Goal: Information Seeking & Learning: Learn about a topic

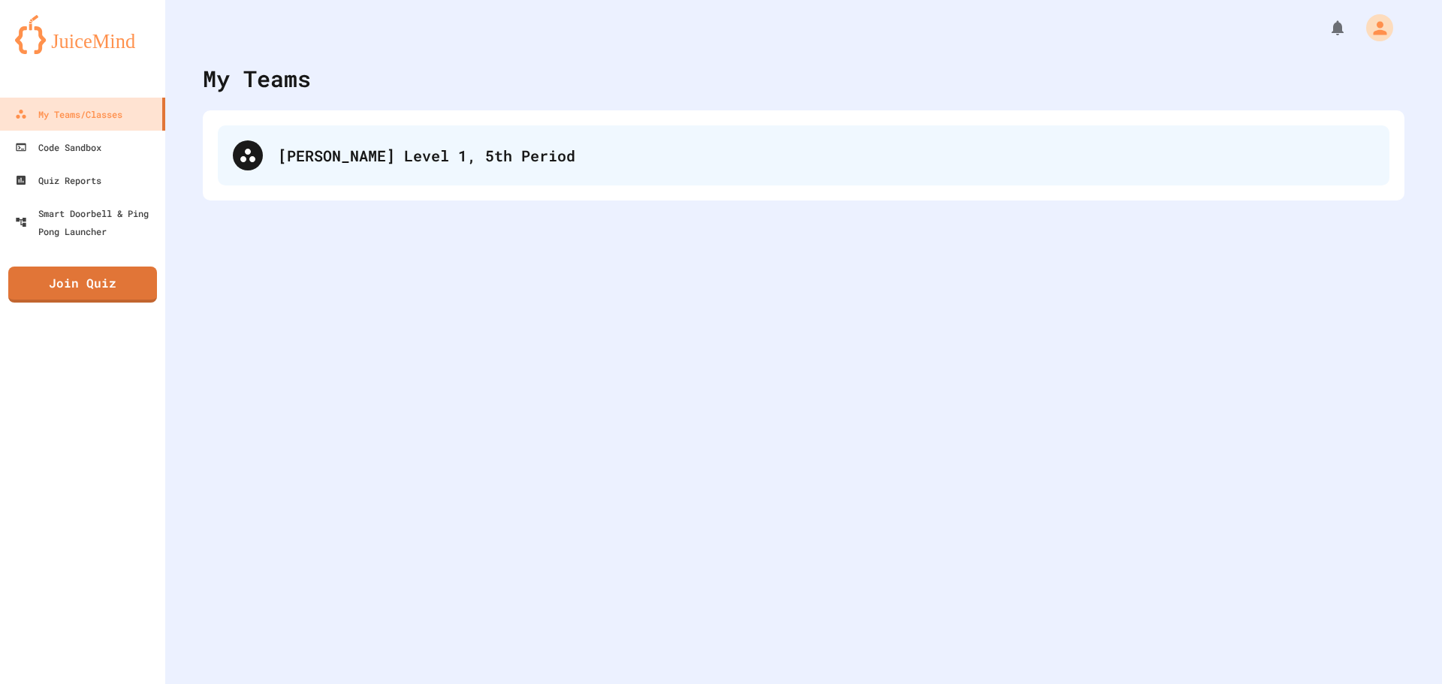
click at [367, 156] on div "[PERSON_NAME] Level 1, 5th Period" at bounding box center [826, 155] width 1097 height 23
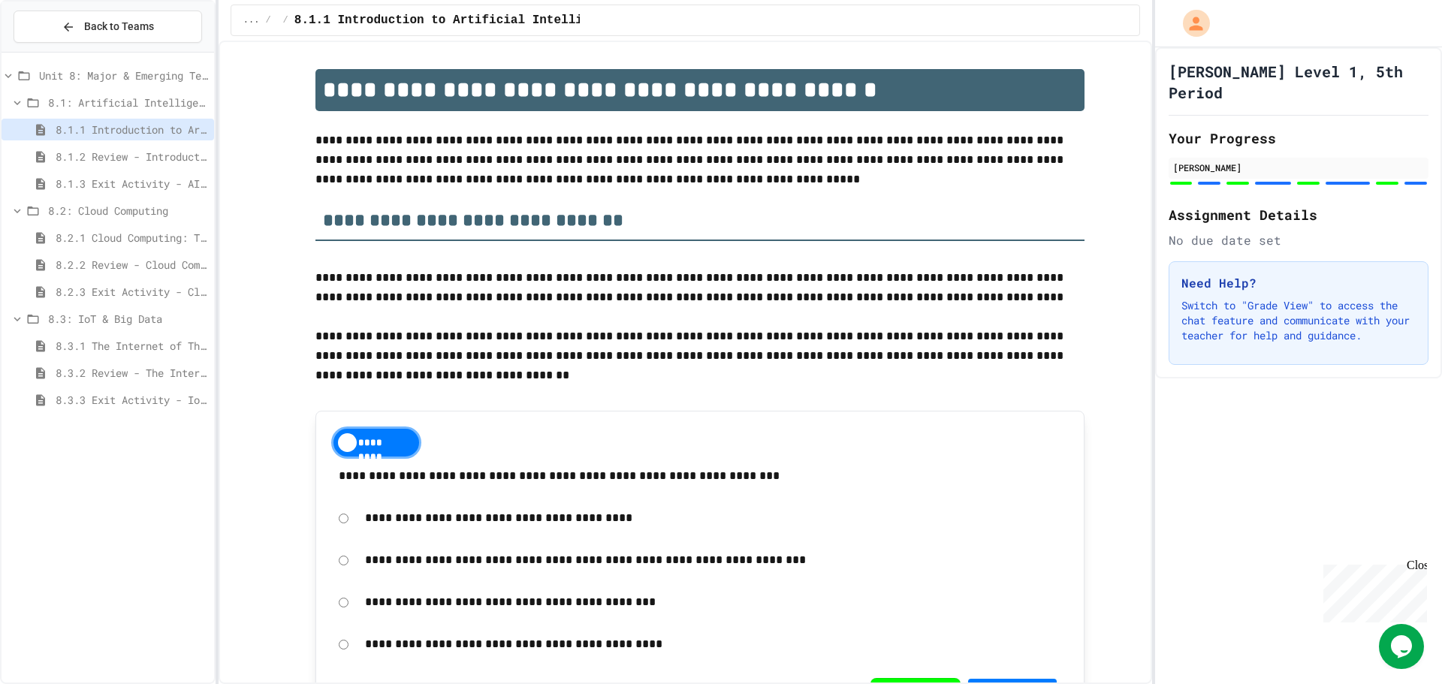
click at [167, 318] on span "8.3: IoT & Big Data" at bounding box center [128, 319] width 160 height 16
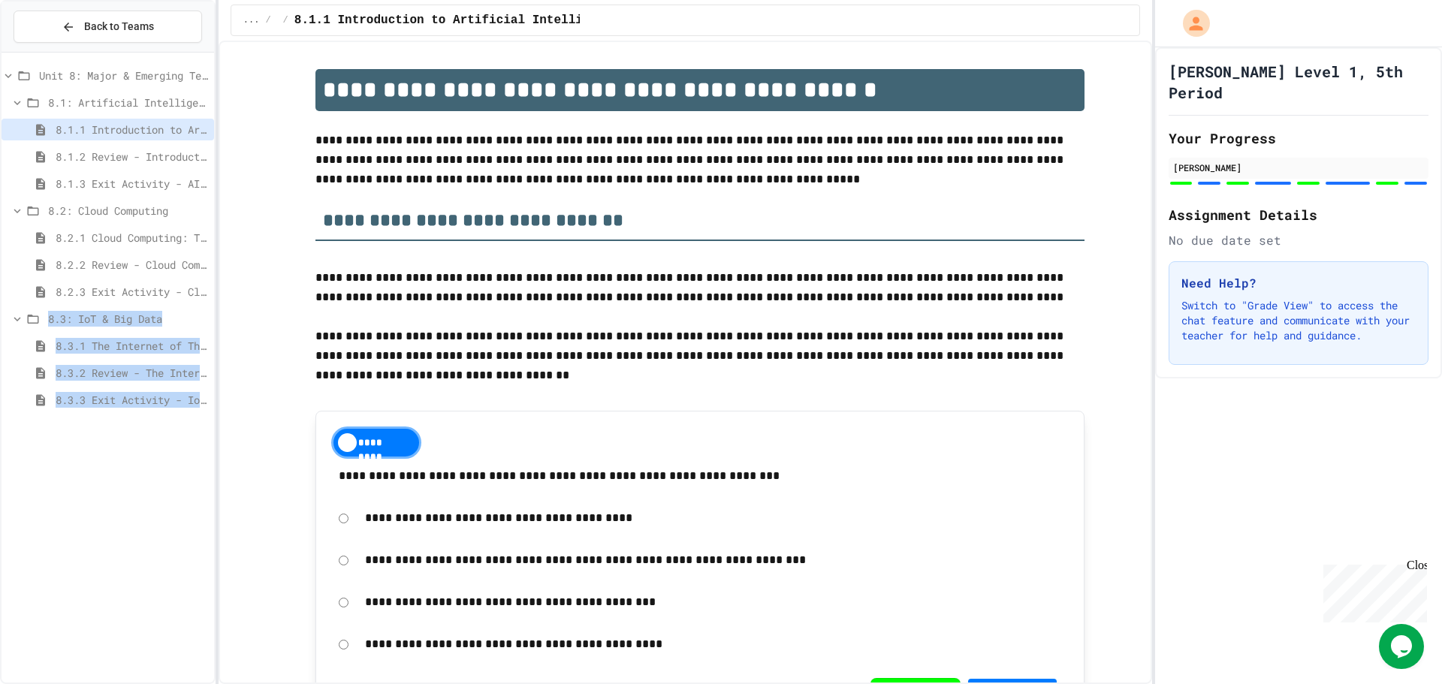
click at [179, 400] on span "8.3.3 Exit Activity - IoT Data Detective Challenge" at bounding box center [132, 400] width 152 height 16
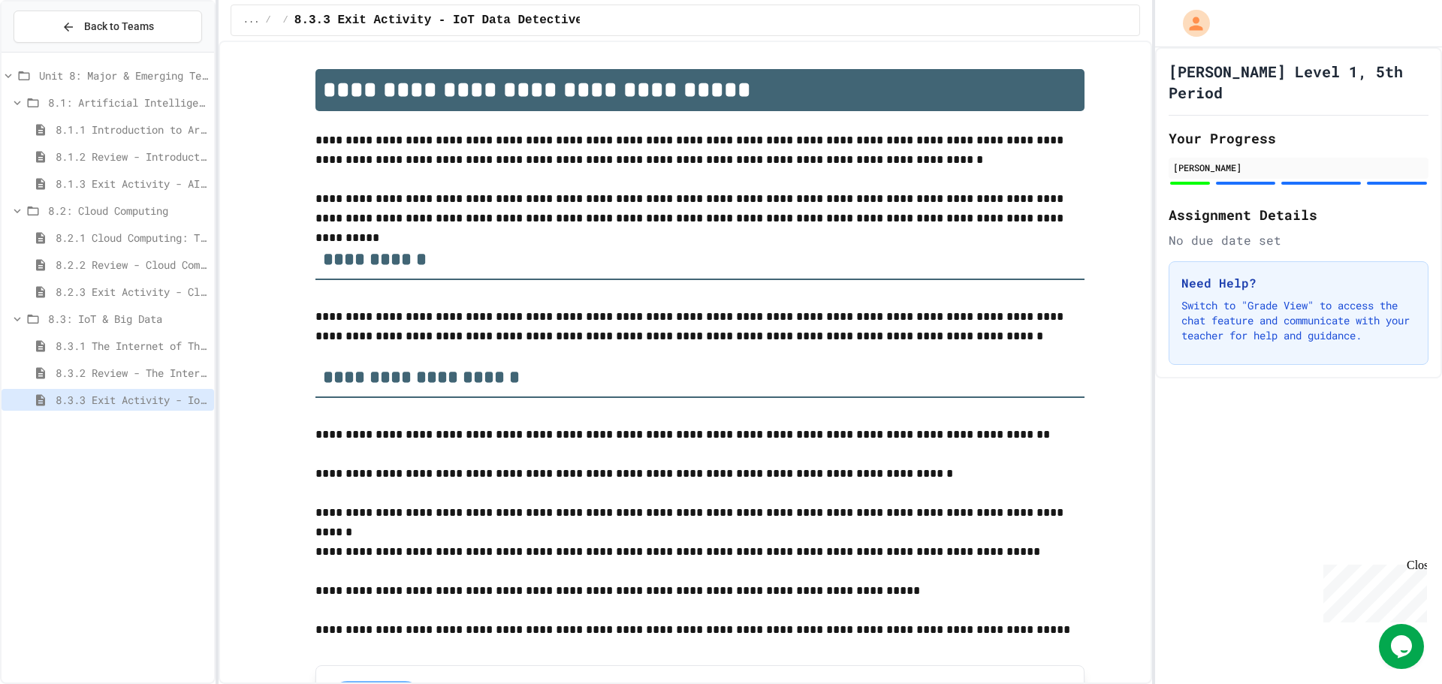
click at [143, 318] on span "8.3: IoT & Big Data" at bounding box center [128, 319] width 160 height 16
click at [143, 318] on span "8.3: IoT & Big Data" at bounding box center [129, 319] width 157 height 16
